Goal: Complete application form

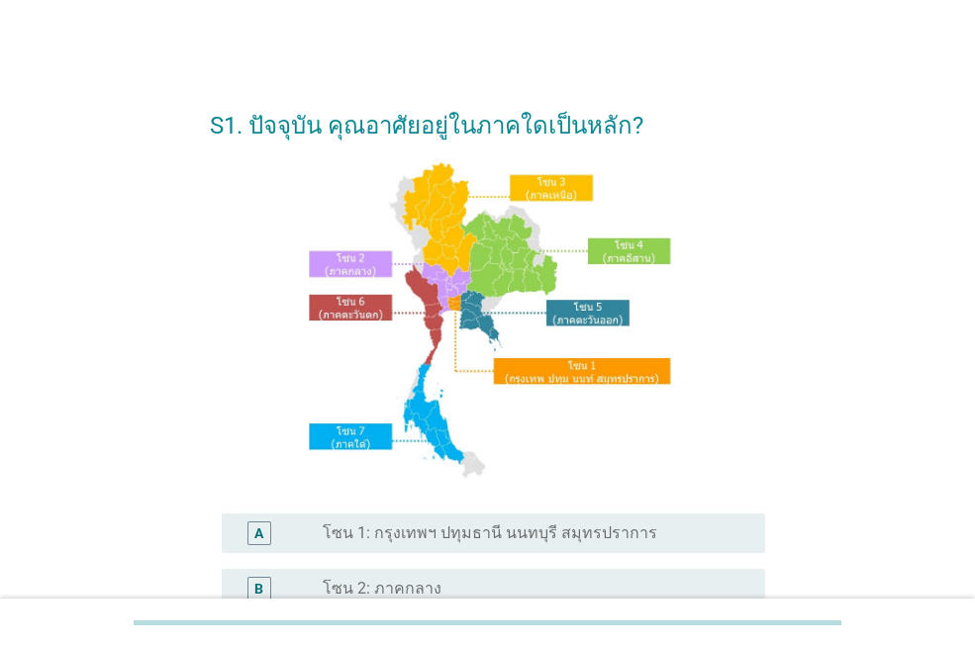
scroll to position [297, 0]
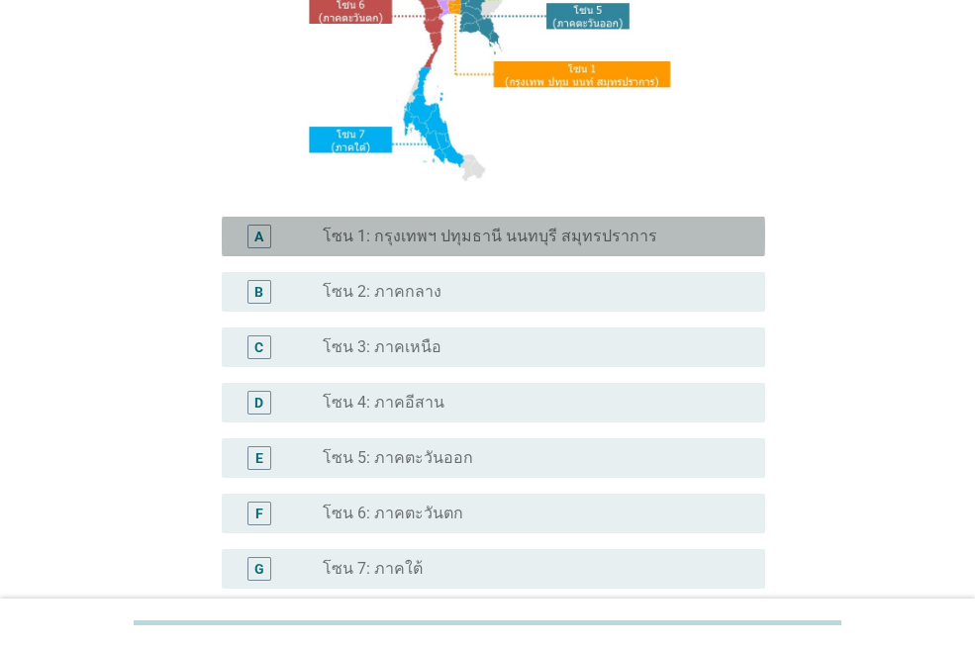
click at [460, 217] on div "A radio_button_unchecked โซน 1: กรุงเทพฯ ปทุมธานี นนทบุรี สมุทรปราการ" at bounding box center [494, 237] width 544 height 40
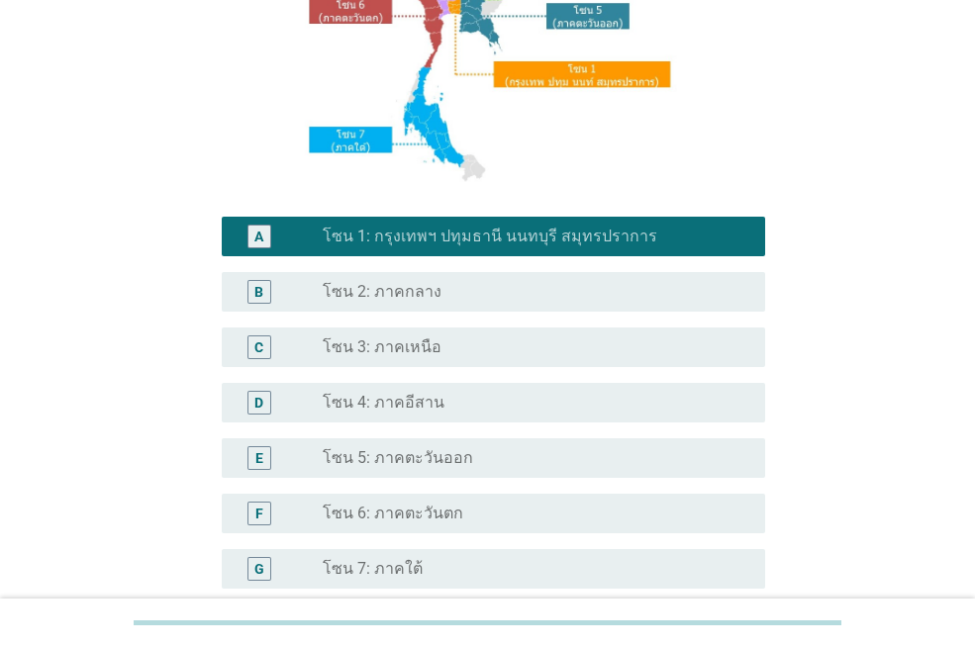
scroll to position [494, 0]
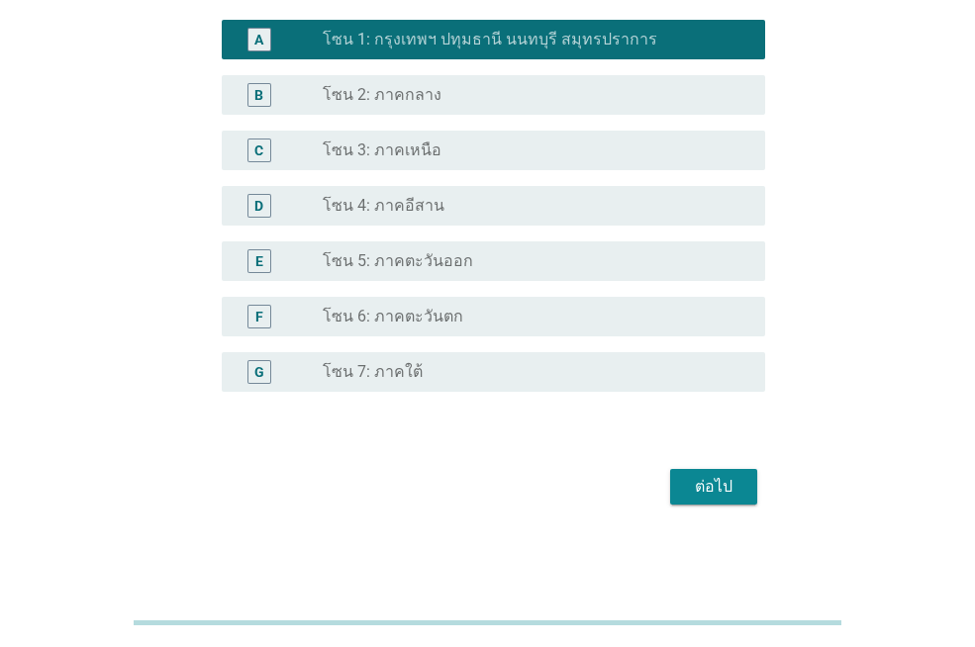
click at [676, 474] on button "ต่อไป" at bounding box center [713, 487] width 87 height 36
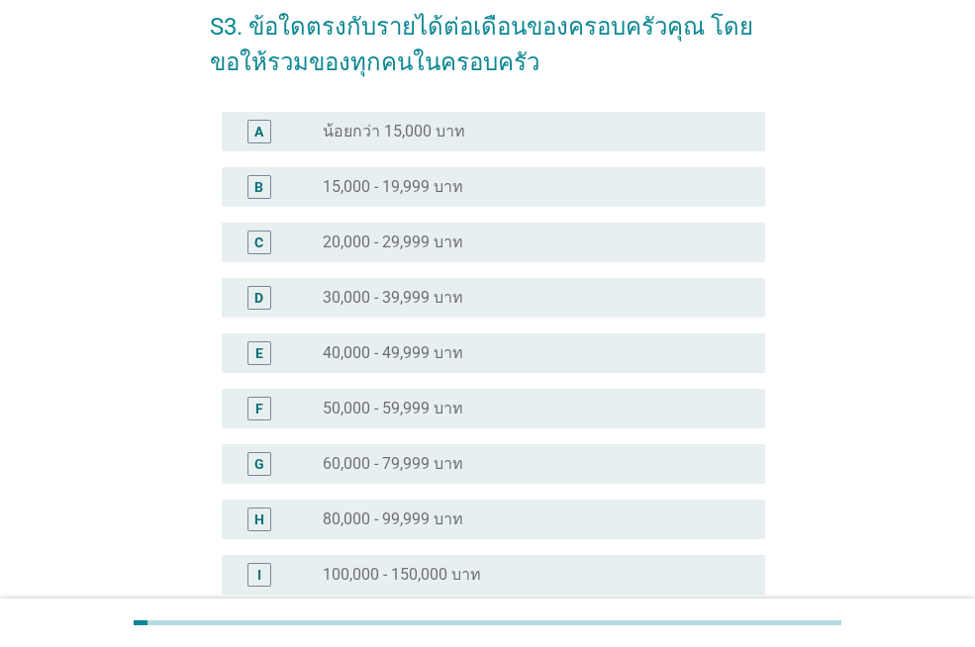
scroll to position [297, 0]
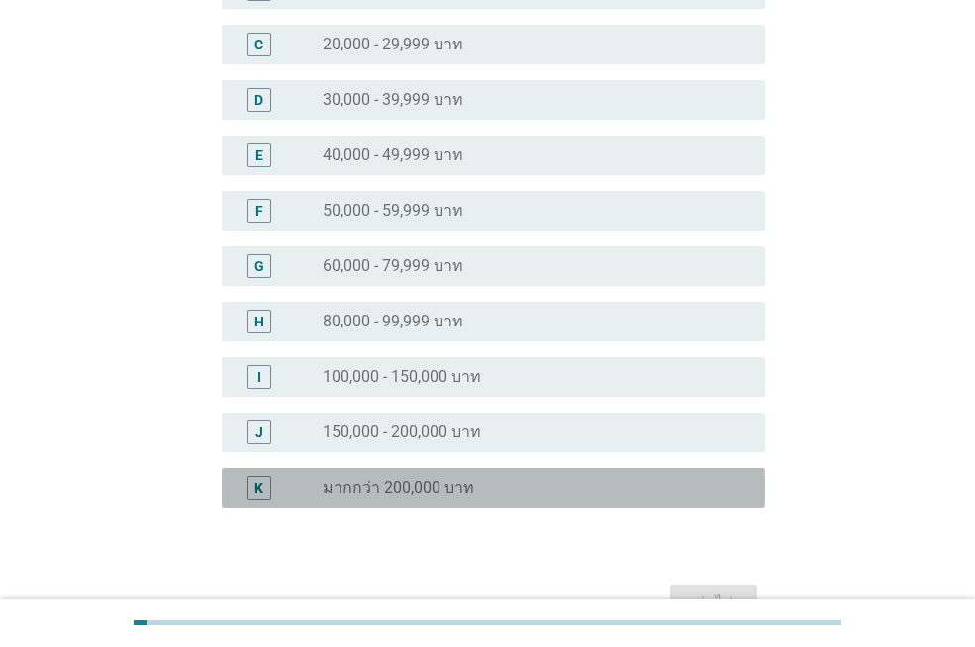
click at [617, 482] on div "radio_button_unchecked มากกว่า 200,000 บาท" at bounding box center [528, 488] width 411 height 20
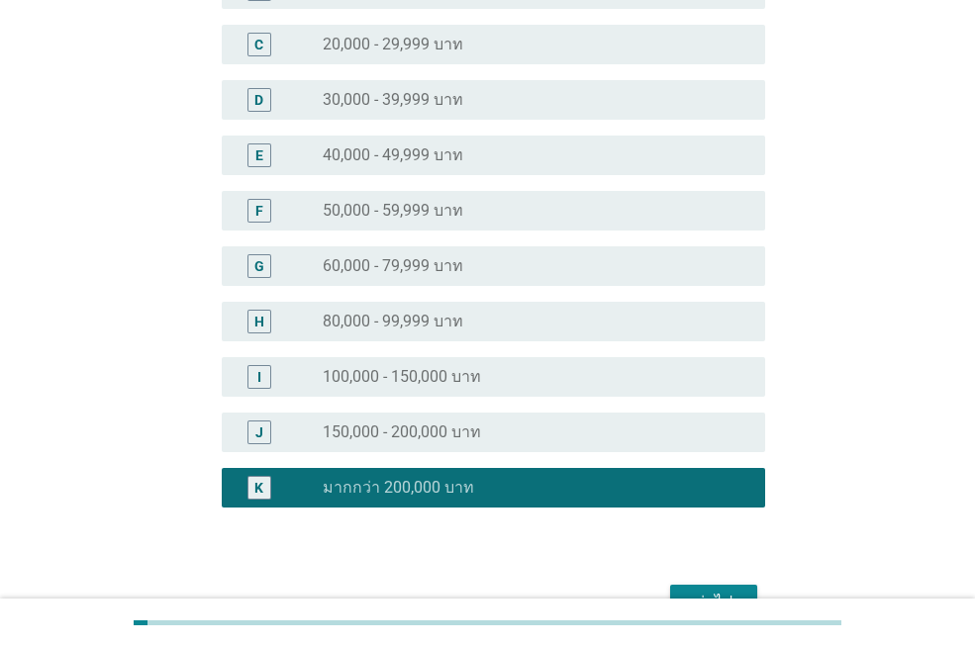
scroll to position [412, 0]
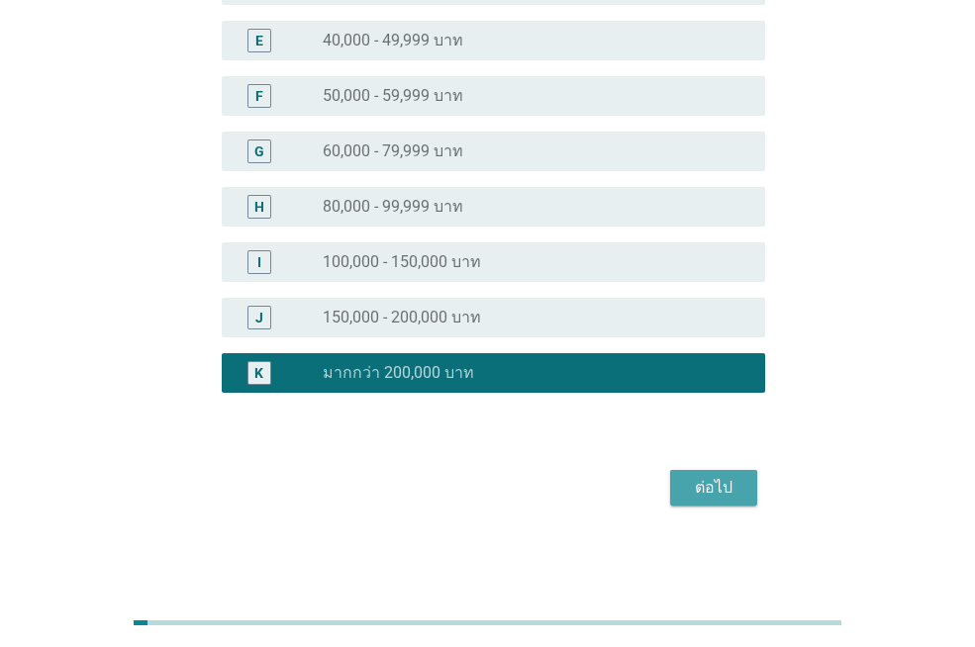
click at [701, 484] on div "ต่อไป" at bounding box center [713, 488] width 55 height 24
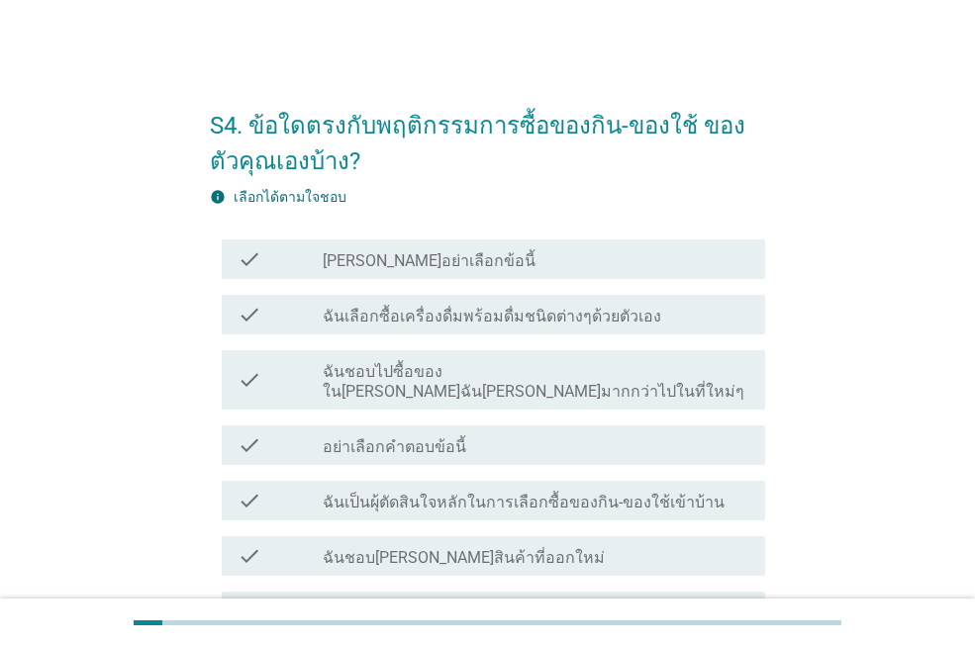
scroll to position [99, 0]
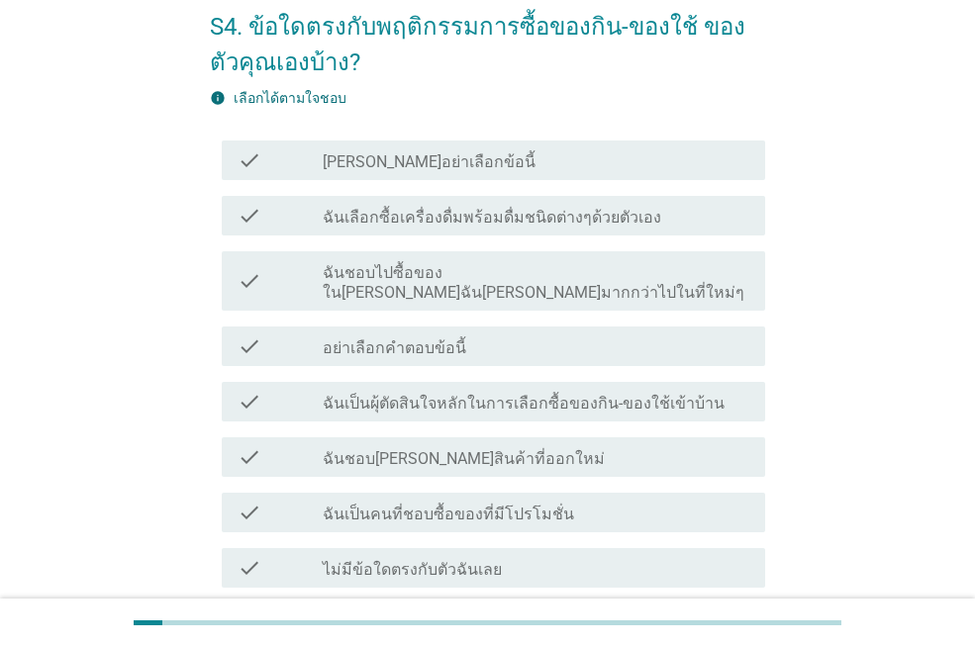
click at [624, 394] on label "ฉันเป็นผุ้ตัดสินใจหลักในการเลือกซื้อของกิน-ของใช้เข้าบ้าน" at bounding box center [524, 404] width 402 height 20
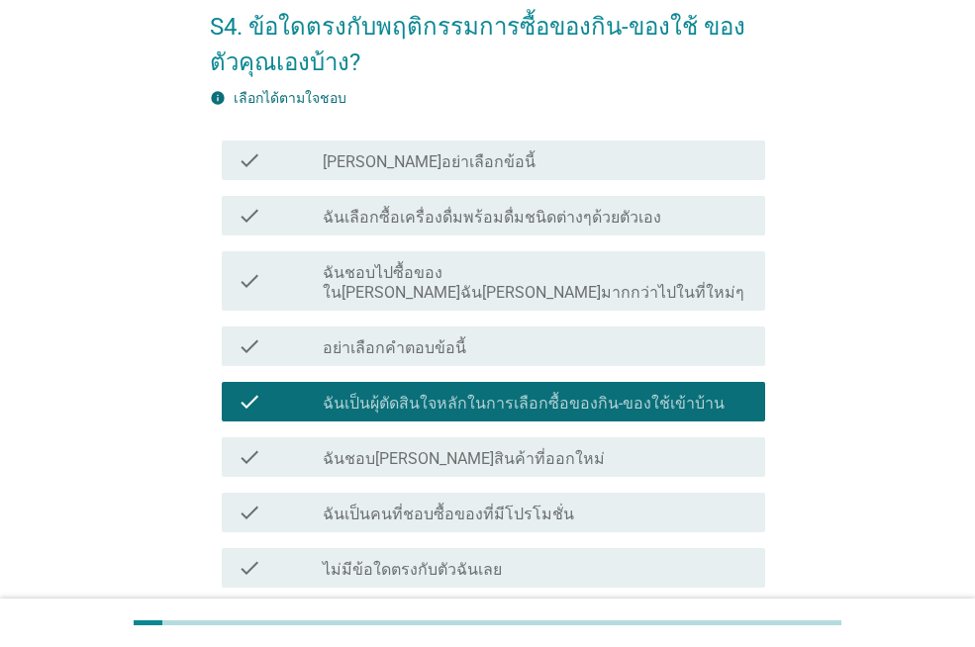
scroll to position [250, 0]
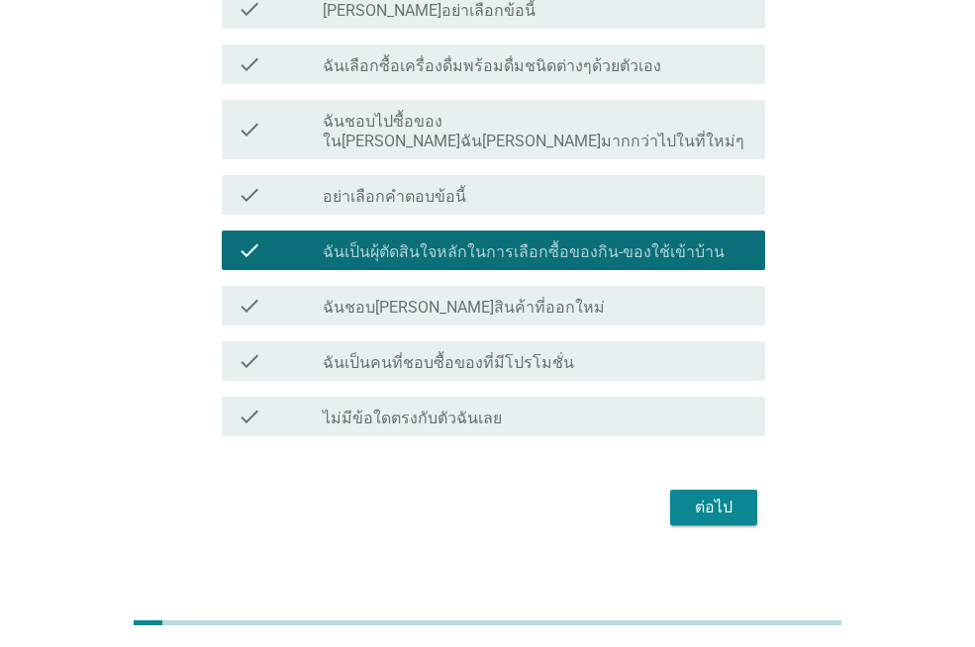
click at [750, 499] on button "ต่อไป" at bounding box center [713, 508] width 87 height 36
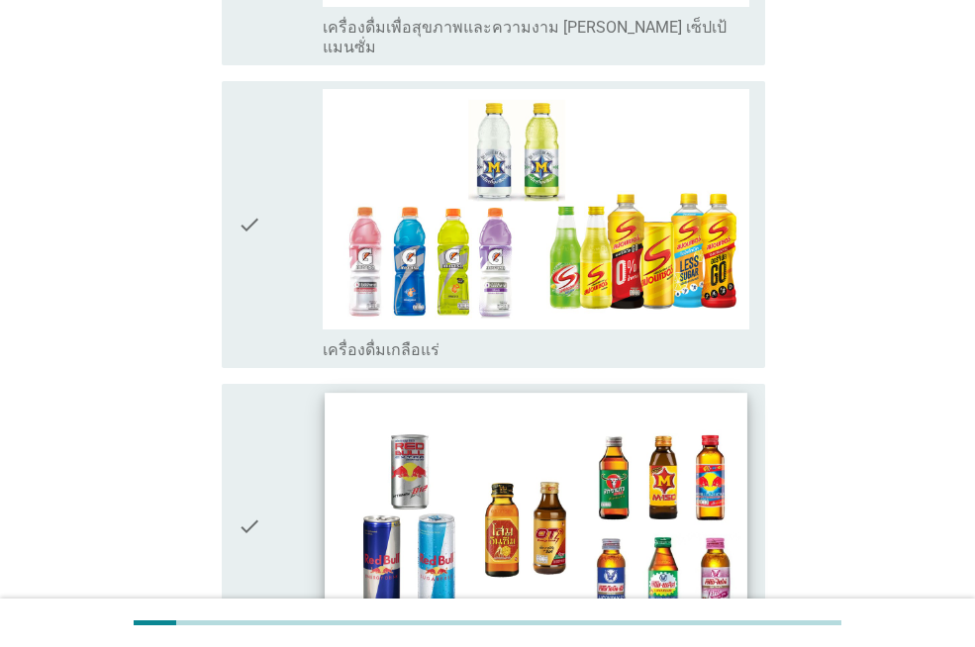
scroll to position [3960, 0]
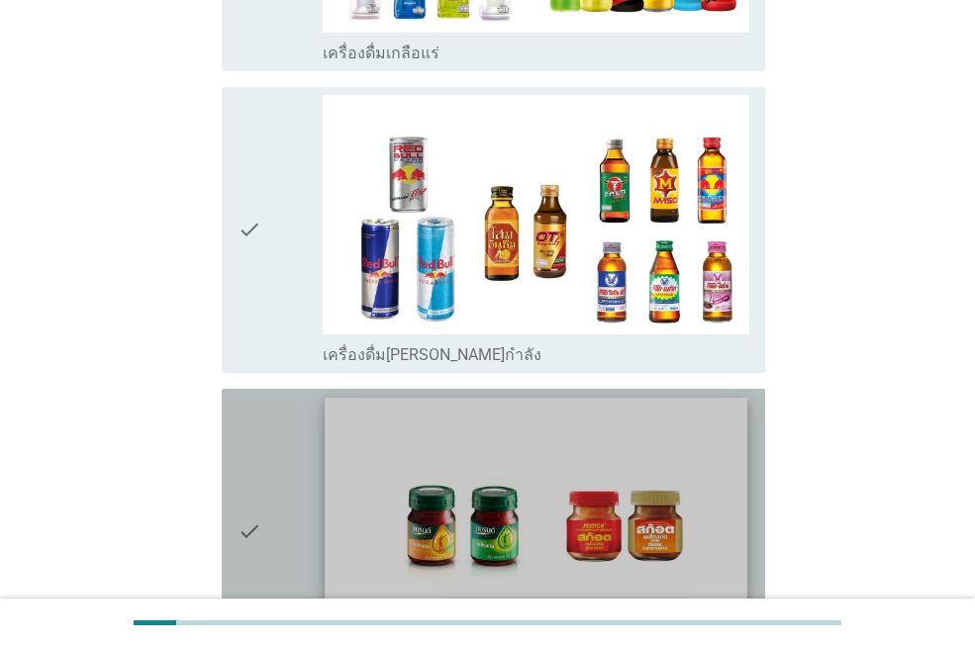
click at [688, 421] on img at bounding box center [536, 517] width 422 height 238
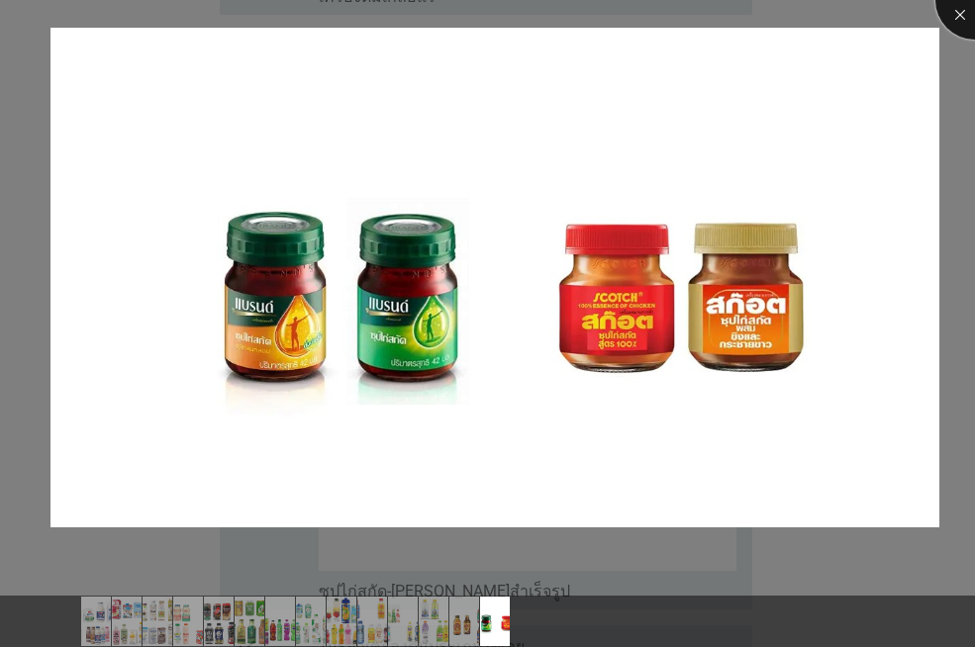
click at [954, 4] on div at bounding box center [975, -1] width 79 height 79
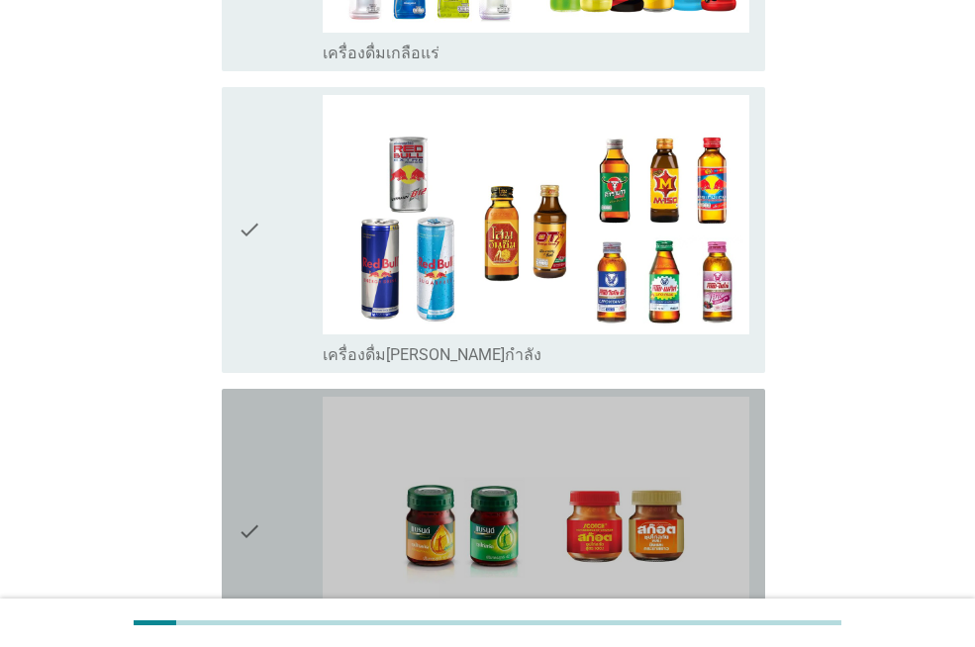
click at [267, 437] on div "check" at bounding box center [280, 532] width 85 height 270
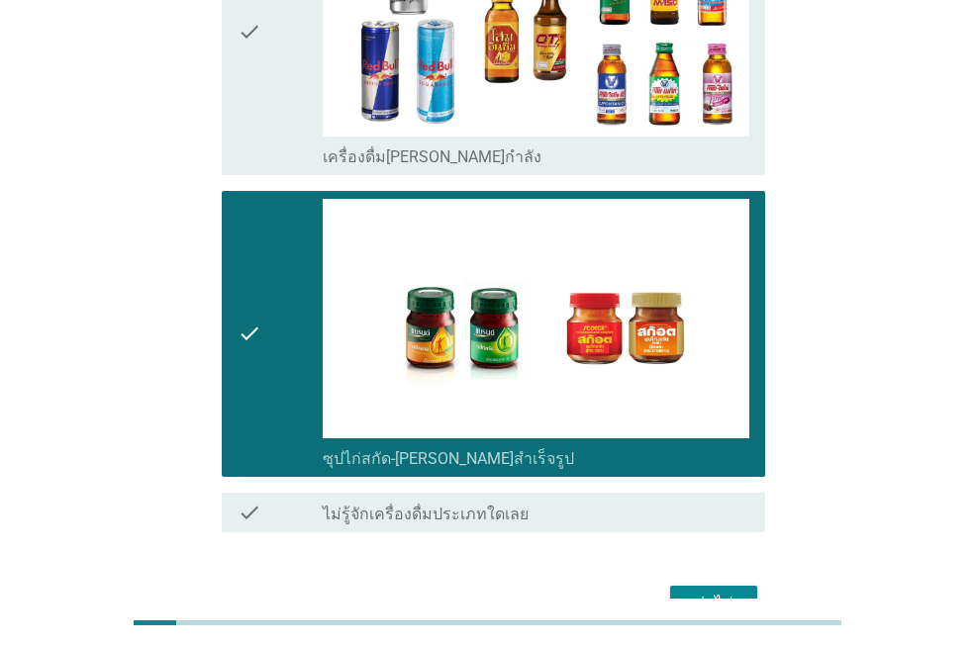
scroll to position [4199, 0]
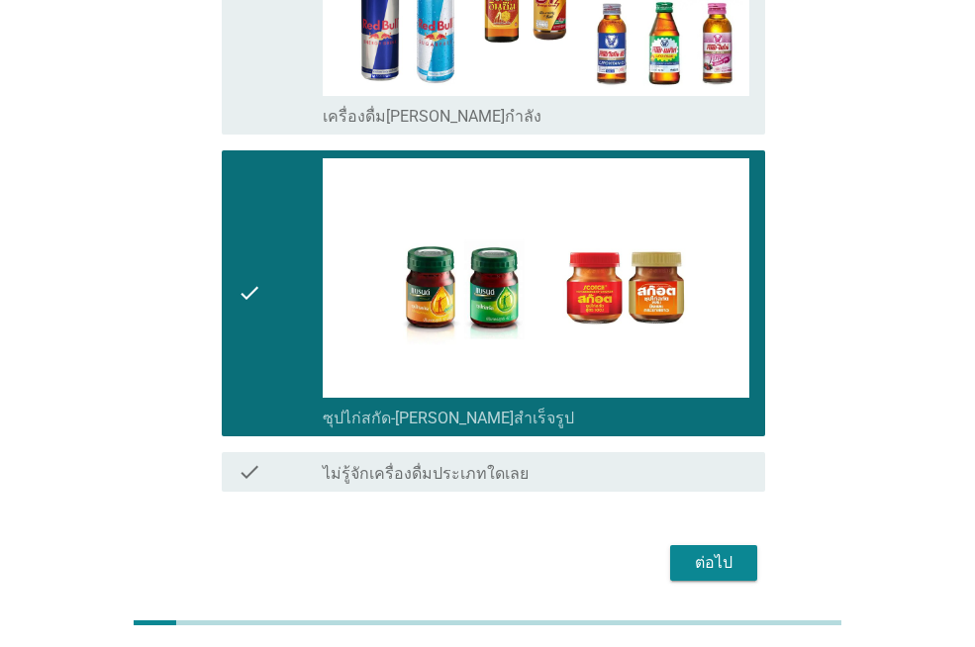
click at [690, 551] on div "ต่อไป" at bounding box center [713, 563] width 55 height 24
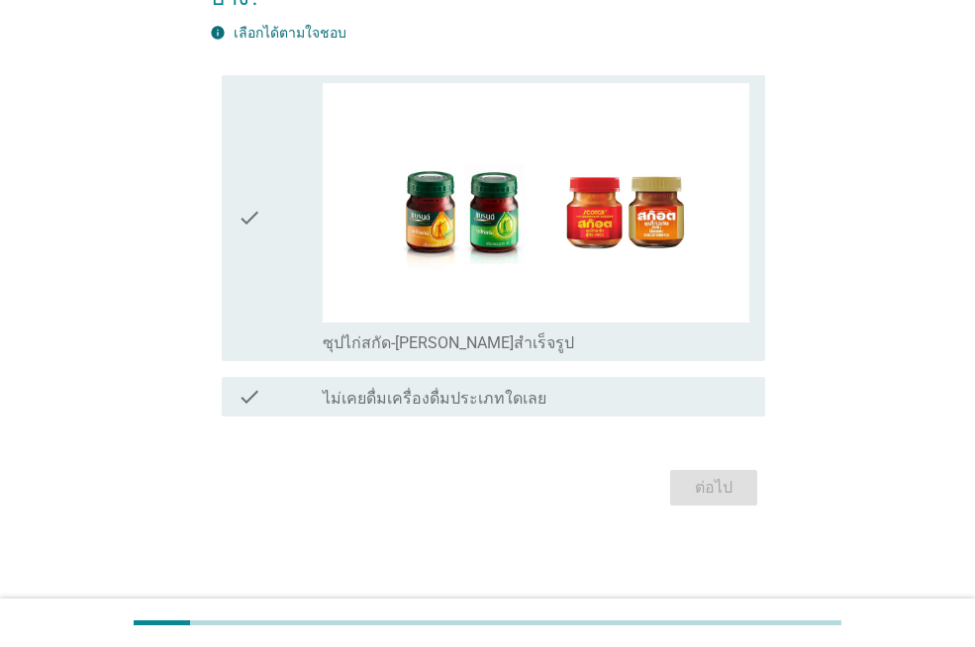
scroll to position [0, 0]
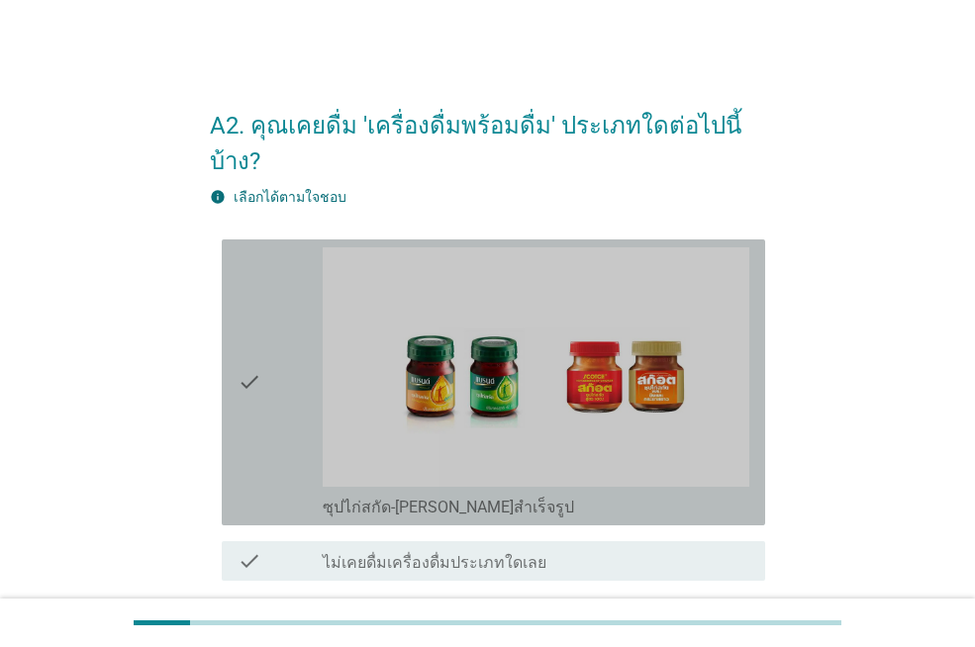
click at [251, 346] on icon "check" at bounding box center [250, 383] width 24 height 270
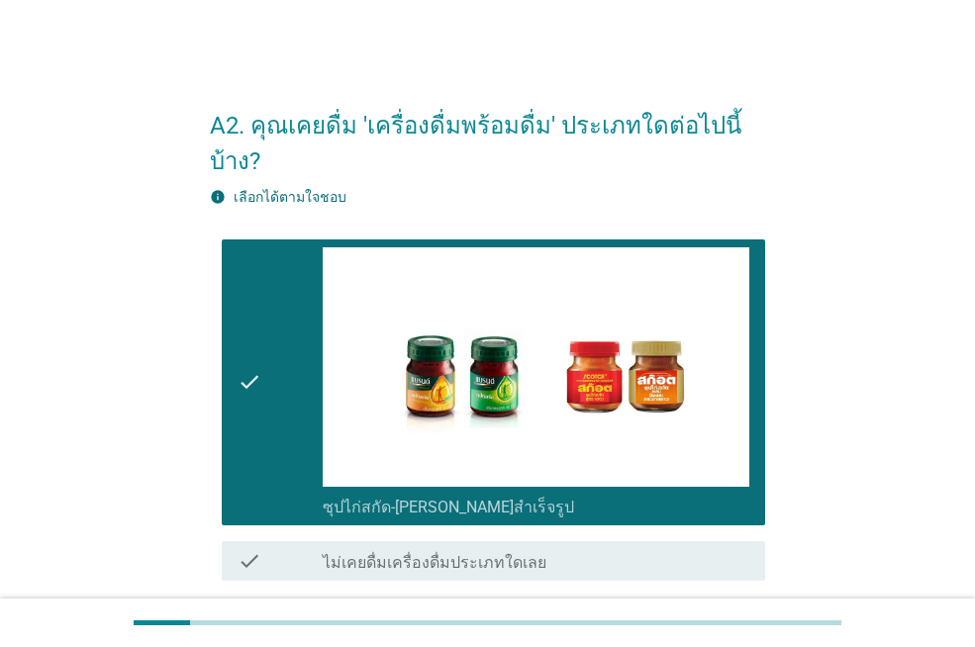
scroll to position [129, 0]
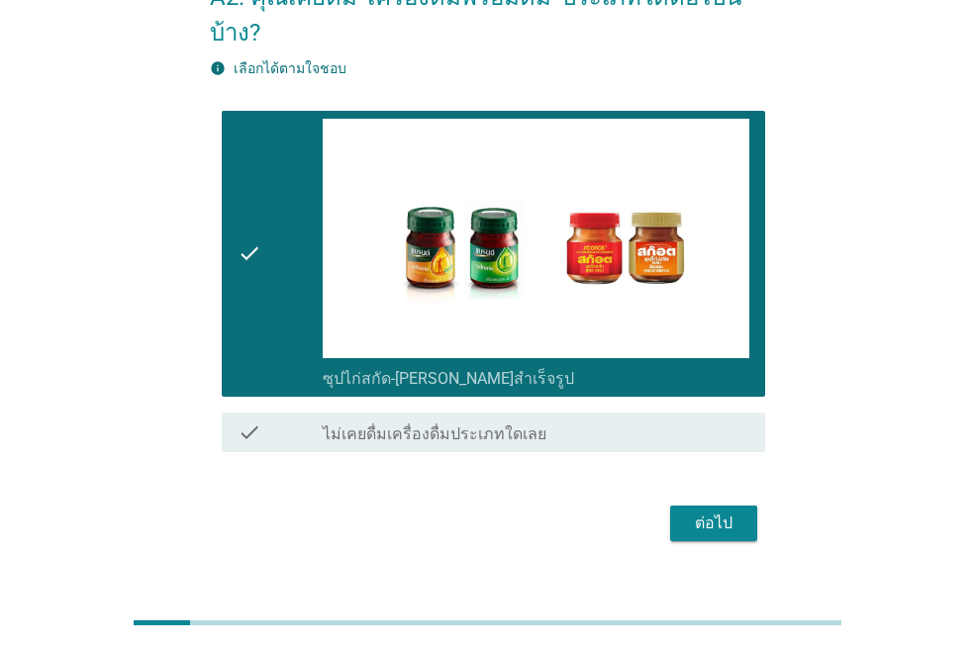
click at [686, 512] on div "ต่อไป" at bounding box center [713, 524] width 55 height 24
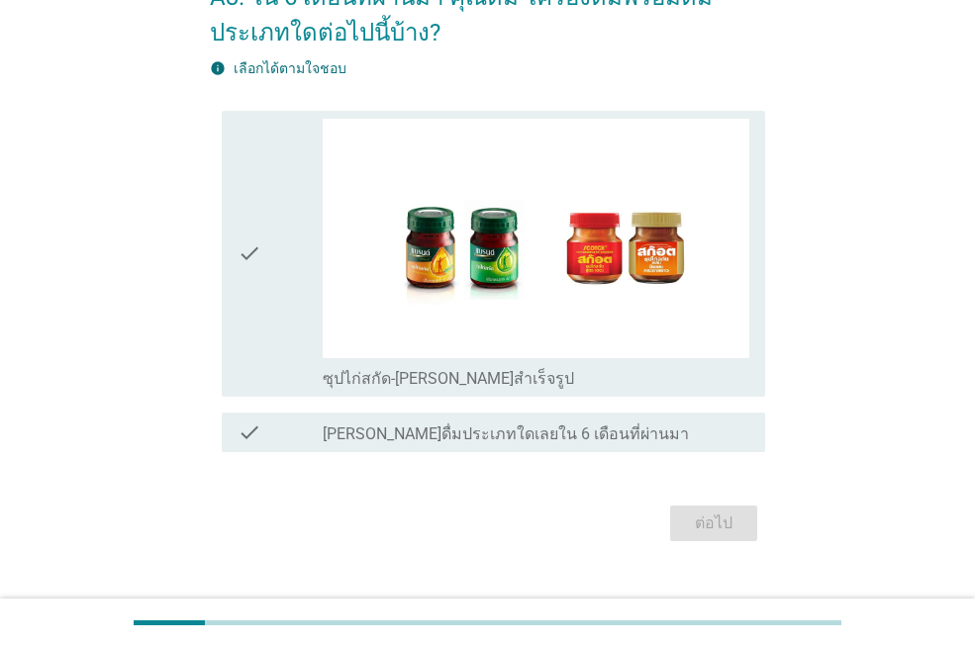
scroll to position [0, 0]
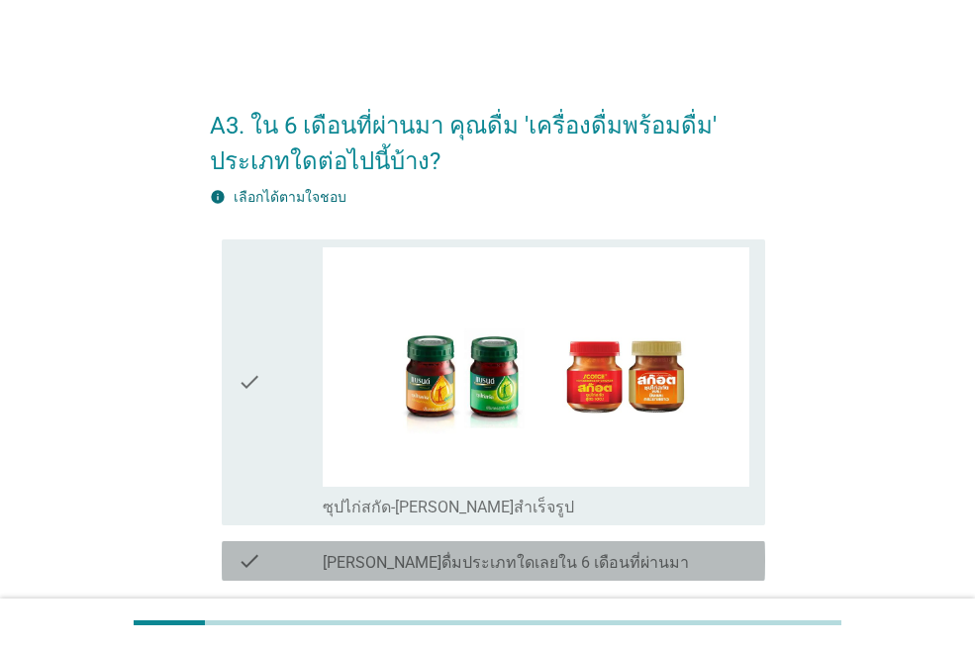
click at [567, 554] on label "[PERSON_NAME]ดื่มประเภทใดเลยใน 6 เดือนที่ผ่านมา" at bounding box center [506, 563] width 366 height 20
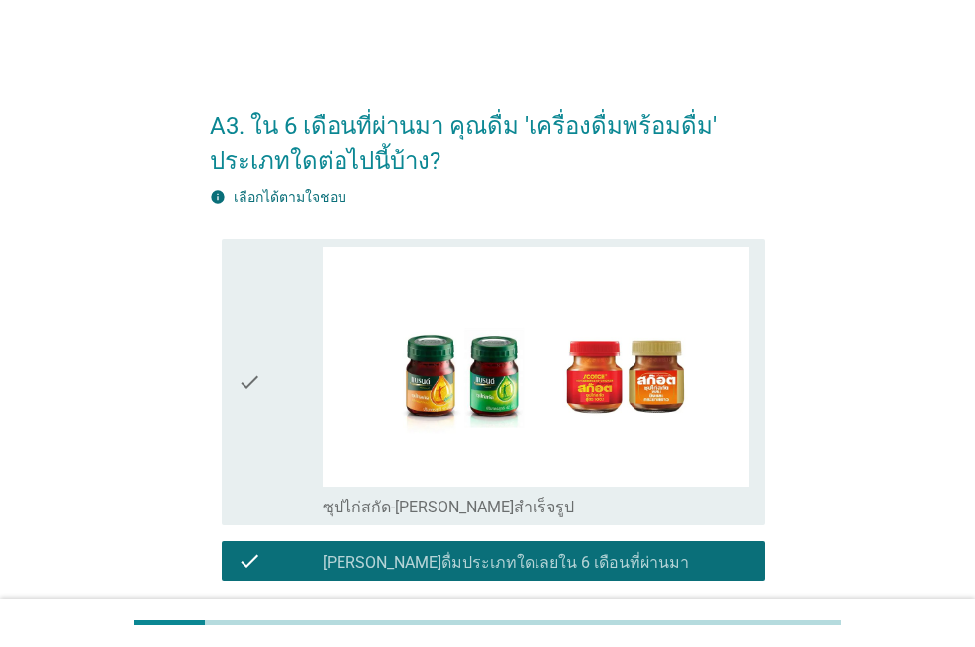
scroll to position [164, 0]
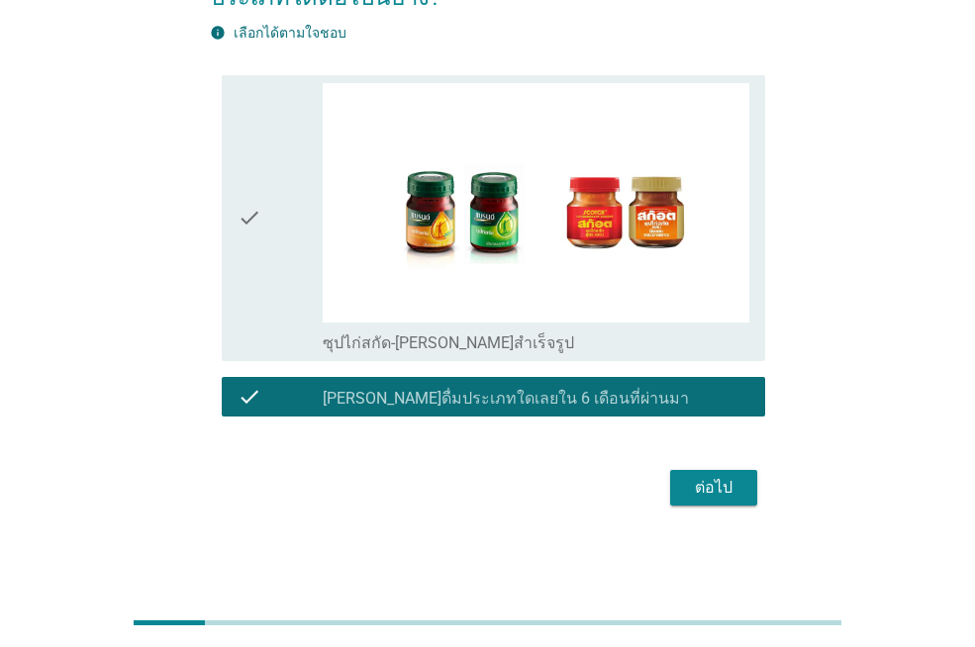
click at [697, 495] on div "ต่อไป" at bounding box center [713, 488] width 55 height 24
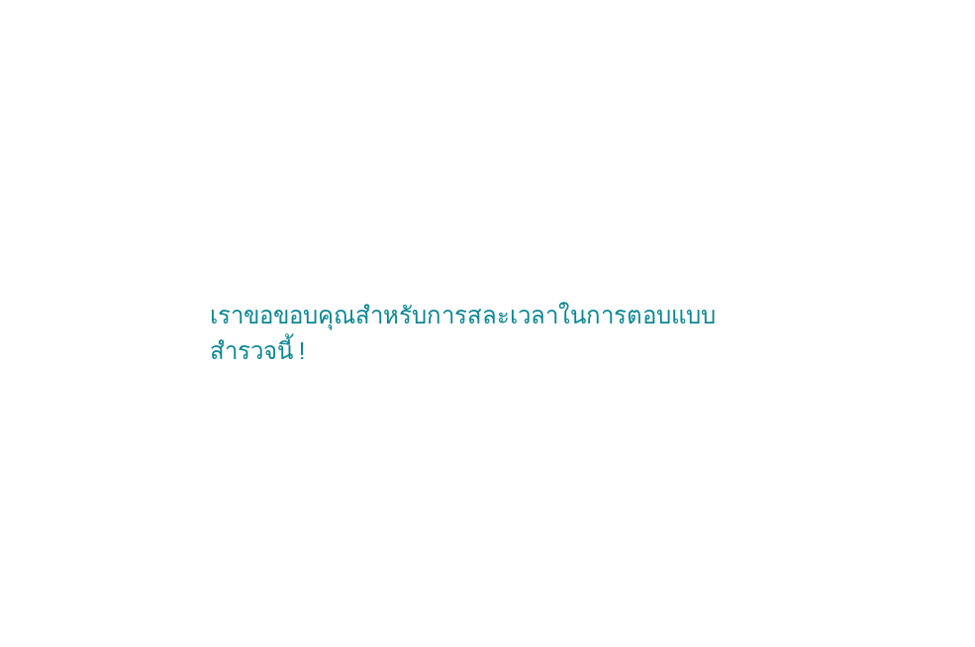
scroll to position [0, 0]
